Goal: Entertainment & Leisure: Consume media (video, audio)

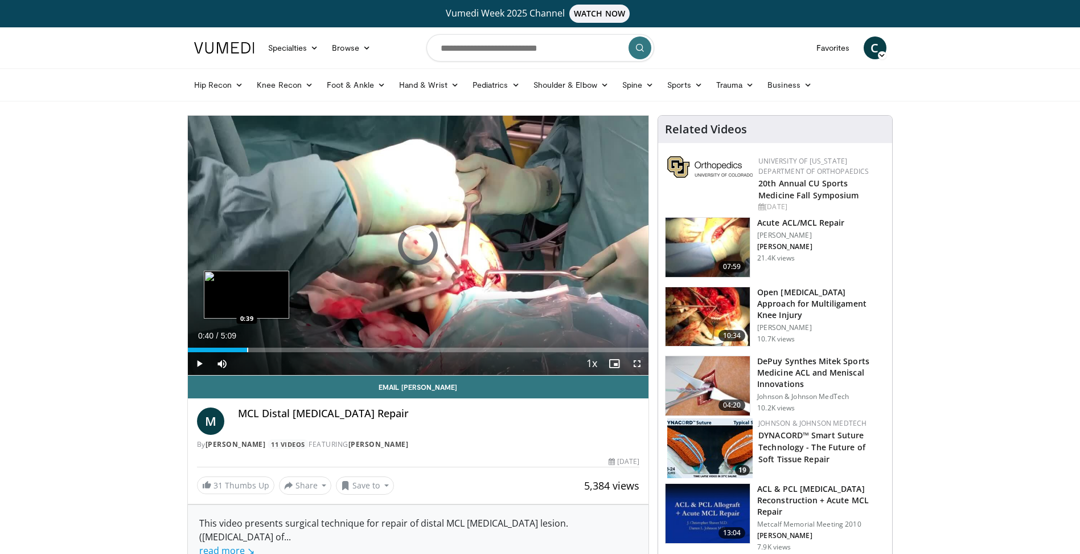
click at [247, 347] on div "Loaded : 12.80% 0:40 0:39" at bounding box center [418, 346] width 461 height 11
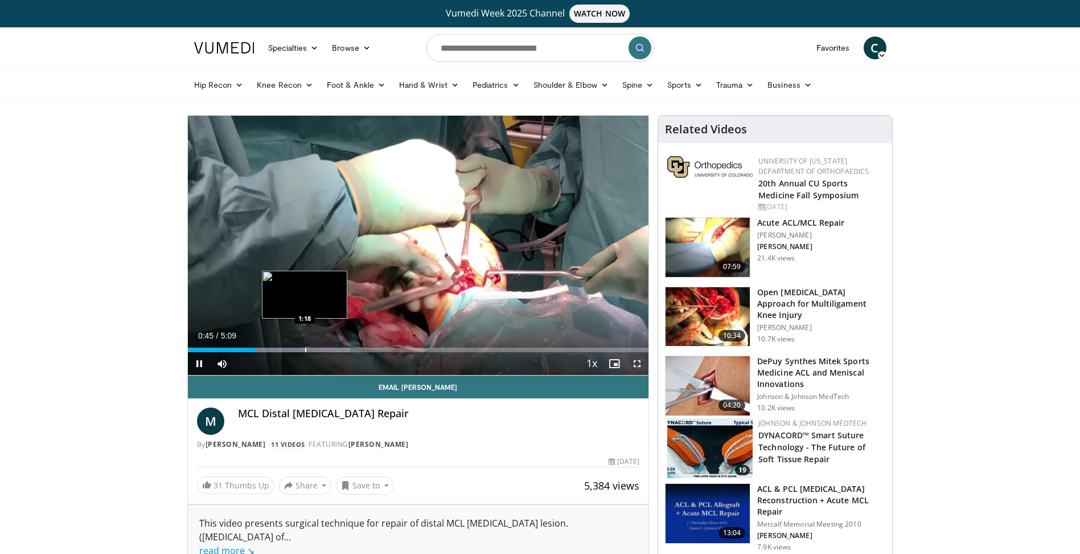
click at [305, 349] on div "Progress Bar" at bounding box center [305, 349] width 1 height 5
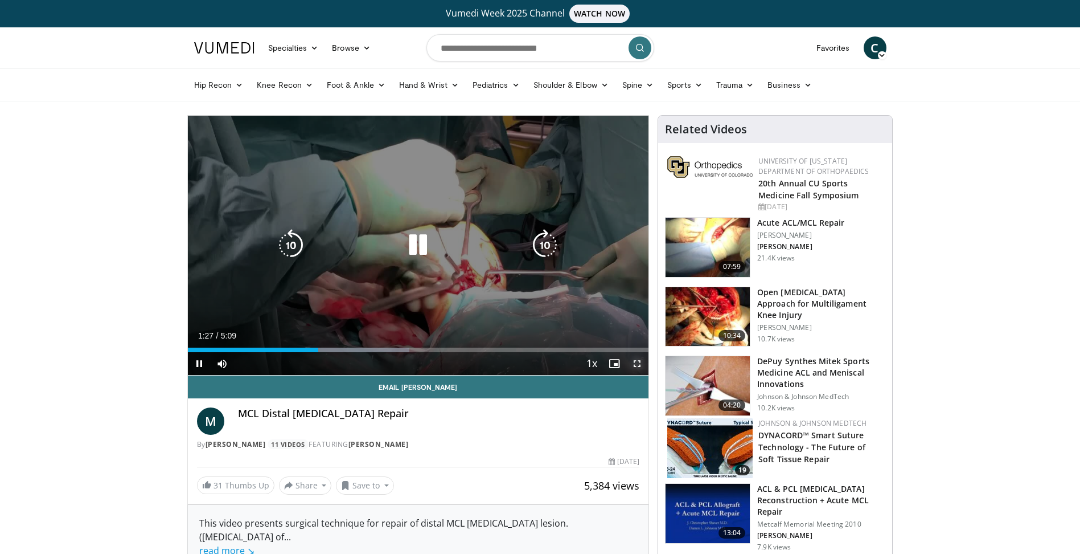
drag, startPoint x: 637, startPoint y: 365, endPoint x: 640, endPoint y: 407, distance: 42.2
click at [637, 365] on span "Video Player" at bounding box center [637, 363] width 23 height 23
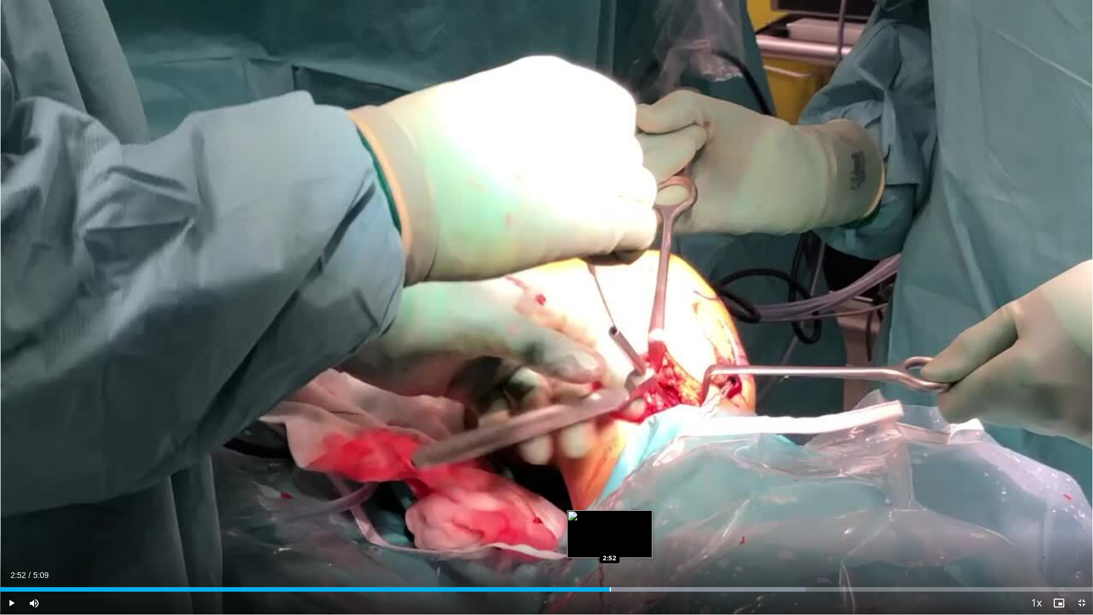
click at [610, 553] on div "Progress Bar" at bounding box center [610, 589] width 1 height 5
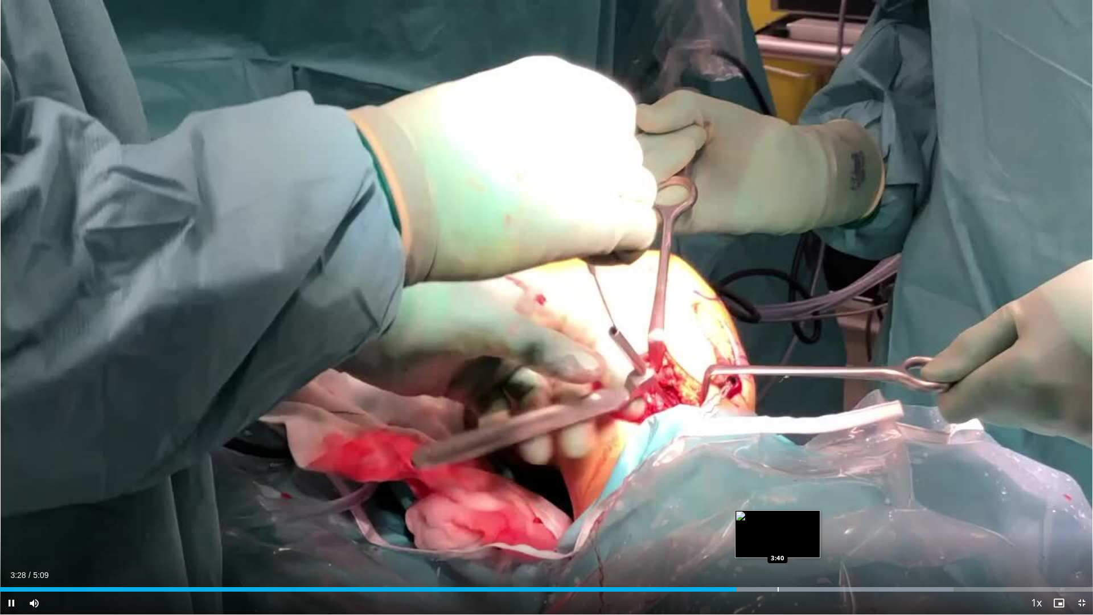
click at [779, 553] on div "Progress Bar" at bounding box center [778, 589] width 1 height 5
click at [1078, 553] on div "10 seconds Tap to unmute" at bounding box center [546, 307] width 1093 height 615
